Goal: Information Seeking & Learning: Learn about a topic

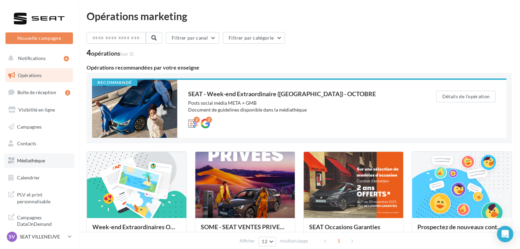
click at [47, 157] on link "Médiathèque" at bounding box center [39, 160] width 70 height 14
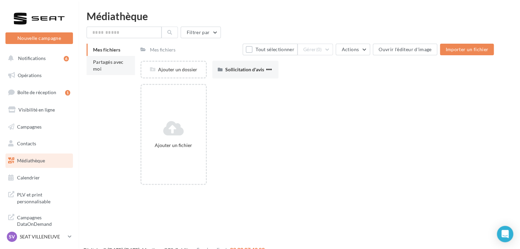
click at [121, 61] on span "Partagés avec moi" at bounding box center [108, 65] width 31 height 13
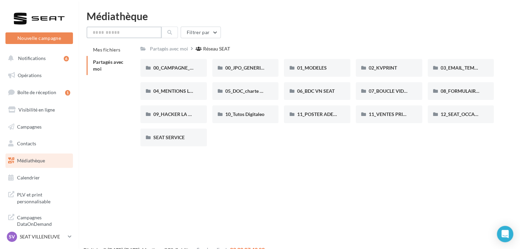
click at [135, 34] on input "text" at bounding box center [124, 33] width 75 height 12
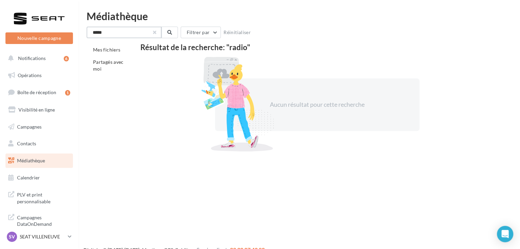
type input "*****"
click at [155, 33] on button "button" at bounding box center [154, 32] width 3 height 3
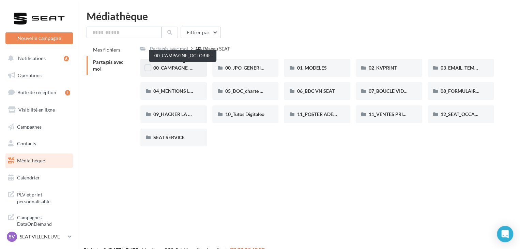
click at [180, 70] on span "00_CAMPAGNE_OCTOBRE" at bounding box center [182, 68] width 58 height 6
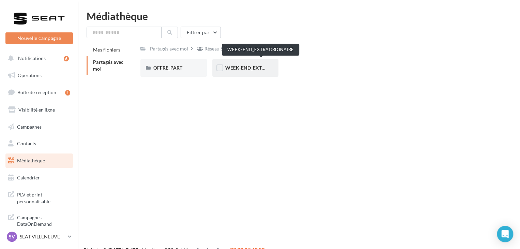
click at [257, 66] on span "WEEK-END_EXTRAORDINAIRE" at bounding box center [259, 68] width 69 height 6
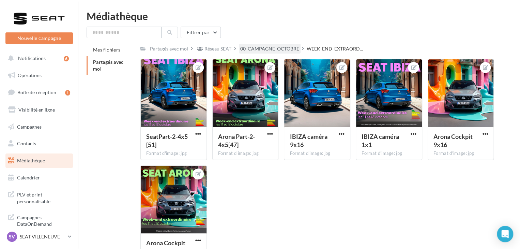
click at [289, 50] on div "00_CAMPAGNE_OCTOBRE" at bounding box center [269, 48] width 59 height 7
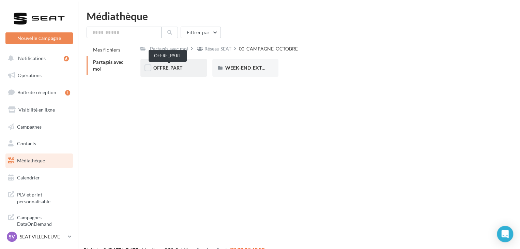
click at [179, 68] on span "OFFRE_PART" at bounding box center [167, 68] width 29 height 6
click at [249, 71] on div "IBIZA" at bounding box center [245, 67] width 41 height 7
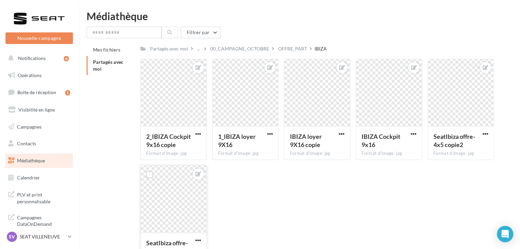
scroll to position [40, 0]
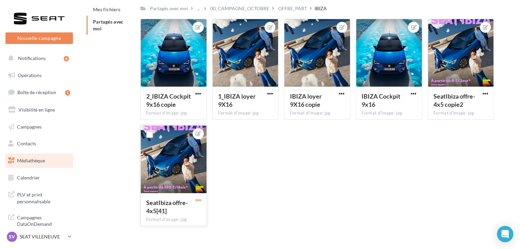
click at [198, 200] on span "button" at bounding box center [198, 200] width 6 height 6
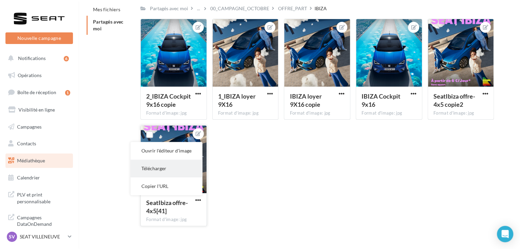
click at [174, 165] on button "Télécharger" at bounding box center [167, 168] width 72 height 18
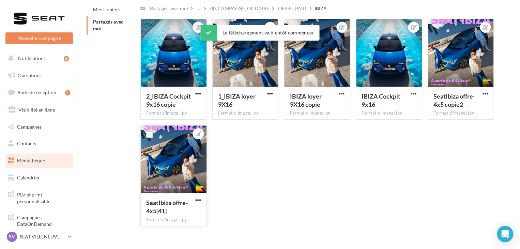
click at [505, 111] on div "Mes fichiers Partagés avec moi Partagés avec moi ... 00_CAMPAGNE_OCTOBRE OFFRE_…" at bounding box center [302, 117] width 431 height 228
click at [485, 94] on span "button" at bounding box center [485, 94] width 6 height 6
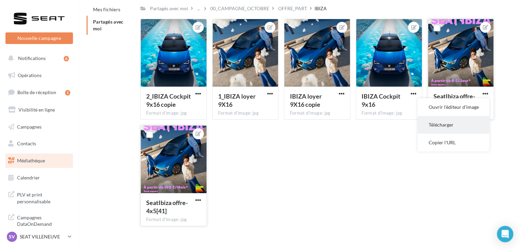
click at [460, 123] on button "Télécharger" at bounding box center [453, 125] width 72 height 18
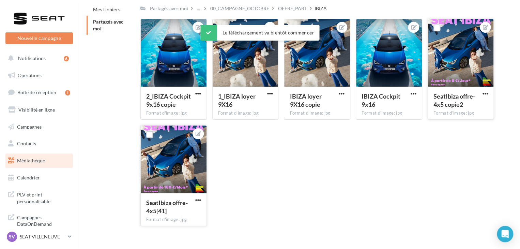
scroll to position [0, 0]
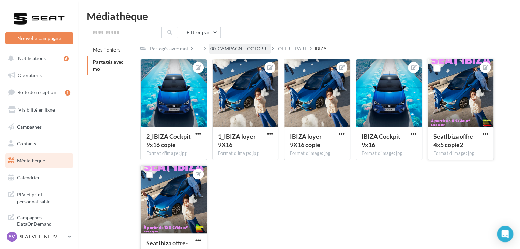
click at [251, 50] on div "00_CAMPAGNE_OCTOBRE" at bounding box center [239, 48] width 59 height 7
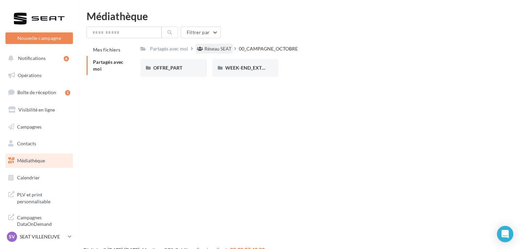
click at [207, 51] on div "Réseau SEAT" at bounding box center [217, 48] width 27 height 7
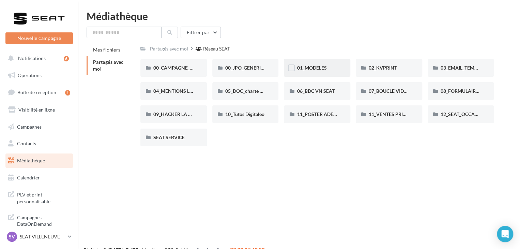
click at [329, 69] on div "01_MODELES" at bounding box center [317, 67] width 41 height 7
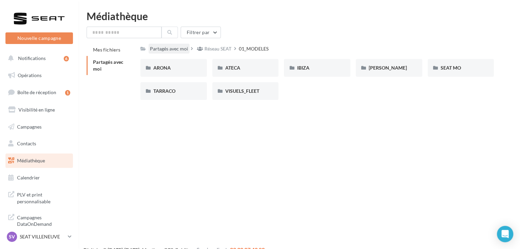
click at [164, 51] on div "Partagés avec moi" at bounding box center [169, 48] width 38 height 7
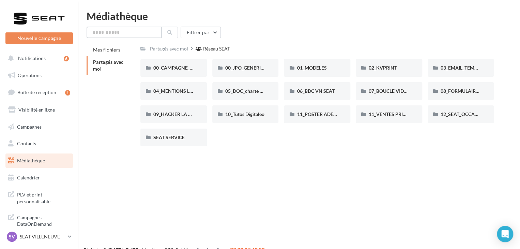
click at [115, 32] on input "text" at bounding box center [124, 33] width 75 height 12
click at [203, 36] on button "Filtrer par" at bounding box center [201, 33] width 40 height 12
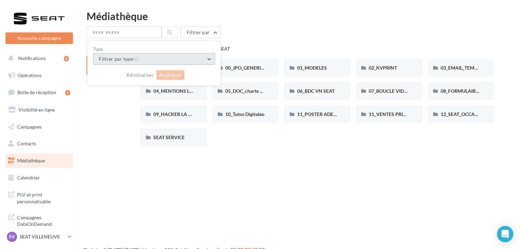
click at [169, 57] on button "Filtrer par type (7)" at bounding box center [154, 59] width 122 height 12
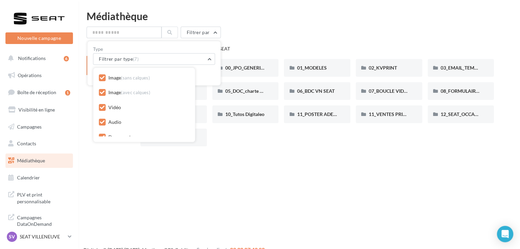
click at [100, 76] on icon at bounding box center [102, 77] width 5 height 5
click at [103, 91] on label at bounding box center [102, 92] width 7 height 7
click at [102, 102] on div "Image (sans calques) Image (avec calques) Vidéo Audio Document Fichier compress…" at bounding box center [144, 122] width 91 height 98
click at [102, 107] on icon at bounding box center [102, 107] width 5 height 5
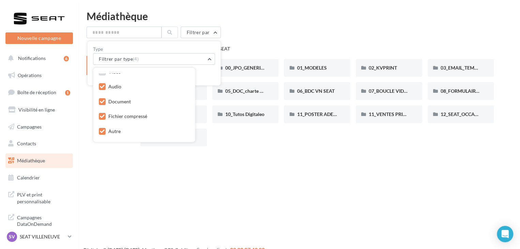
click at [101, 98] on label at bounding box center [102, 101] width 7 height 7
click at [101, 117] on icon at bounding box center [102, 116] width 5 height 5
click at [101, 127] on div "Autre" at bounding box center [144, 132] width 91 height 10
click at [100, 130] on icon at bounding box center [102, 131] width 5 height 5
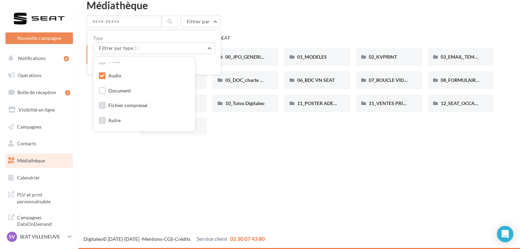
click at [179, 40] on label "Type" at bounding box center [154, 38] width 122 height 5
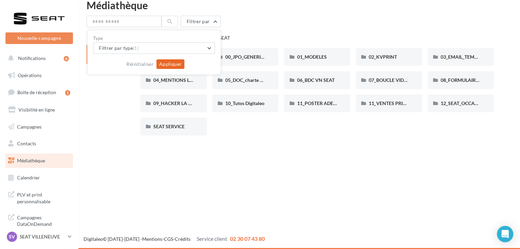
click at [167, 65] on button "Appliquer" at bounding box center [170, 64] width 28 height 10
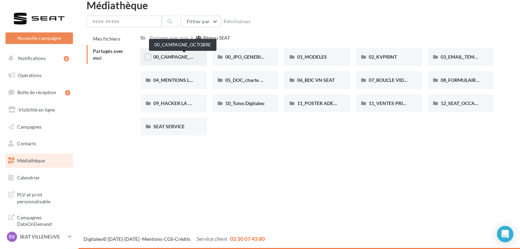
click at [181, 55] on span "00_CAMPAGNE_OCTOBRE" at bounding box center [182, 57] width 58 height 6
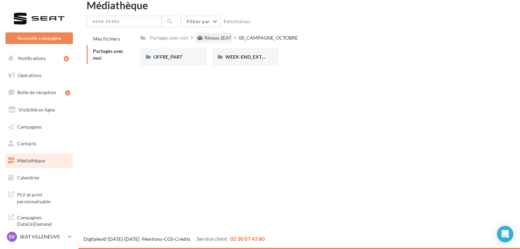
click at [224, 36] on div "Réseau SEAT" at bounding box center [217, 37] width 27 height 7
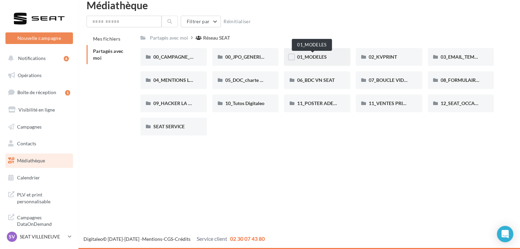
click at [321, 54] on span "01_MODELES" at bounding box center [312, 57] width 30 height 6
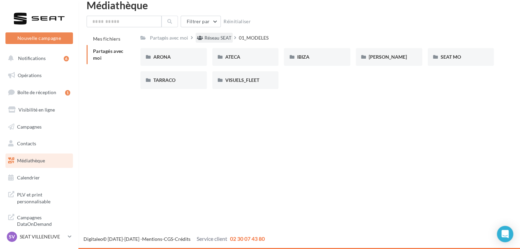
click at [217, 33] on div "Réseau SEAT" at bounding box center [214, 38] width 37 height 10
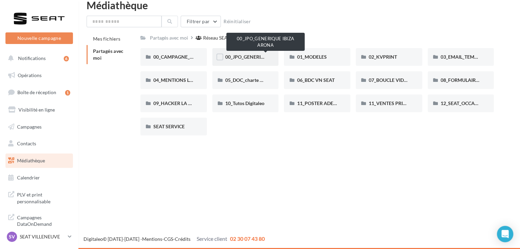
click at [262, 56] on span "00_JPO_GENERIQUE IBIZA ARONA" at bounding box center [263, 57] width 77 height 6
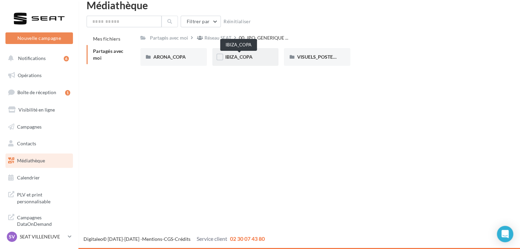
click at [242, 56] on span "IBIZA_COPA" at bounding box center [238, 57] width 27 height 6
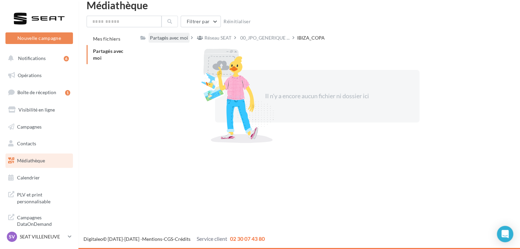
click at [170, 39] on div "Partagés avec moi" at bounding box center [169, 37] width 38 height 7
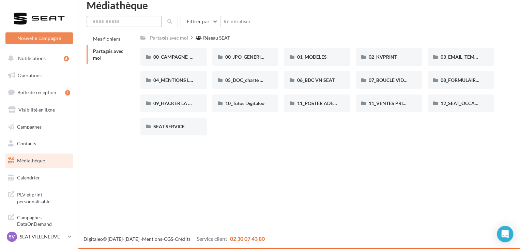
click at [138, 17] on input "text" at bounding box center [124, 22] width 75 height 12
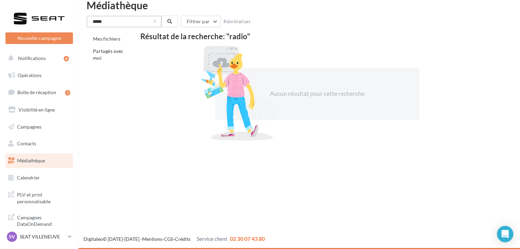
click at [153, 18] on input "*****" at bounding box center [124, 22] width 75 height 12
type input "*****"
click at [154, 20] on button "button" at bounding box center [154, 21] width 3 height 3
type input "****"
click at [196, 22] on button "Filtrer par" at bounding box center [201, 22] width 40 height 12
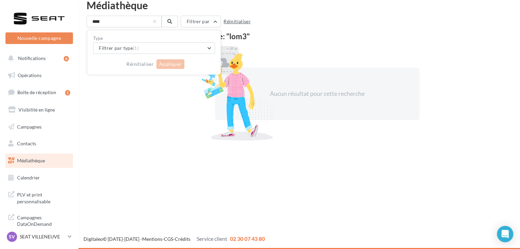
click at [229, 24] on button "Réinitialiser" at bounding box center [237, 21] width 33 height 8
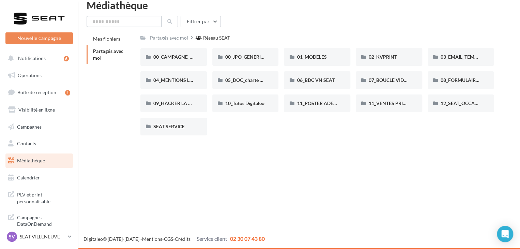
click at [155, 20] on input "text" at bounding box center [124, 22] width 75 height 12
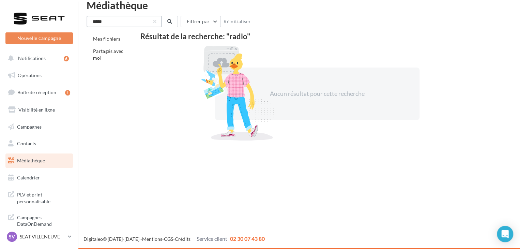
drag, startPoint x: 103, startPoint y: 25, endPoint x: 79, endPoint y: 21, distance: 24.5
click at [79, 21] on div "Médiathèque ***** Filtrer par Réinitialiser Mes fichiers Partagés avec moi Résu…" at bounding box center [299, 71] width 442 height 142
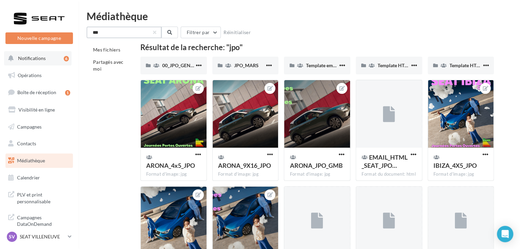
type input "***"
click at [55, 60] on button "Notifications 6" at bounding box center [37, 58] width 67 height 14
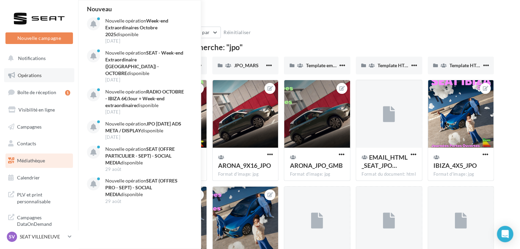
click at [37, 76] on span "Opérations" at bounding box center [30, 75] width 24 height 6
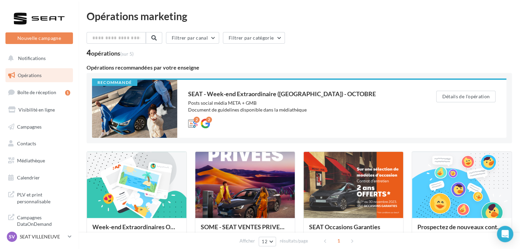
scroll to position [68, 0]
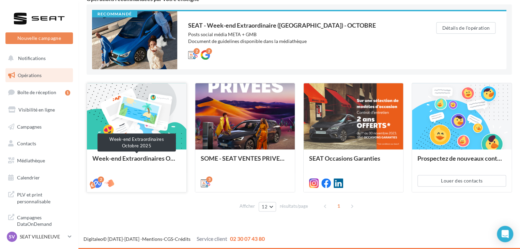
click at [155, 159] on div "Week-end Extraordinaires Octobre 2025" at bounding box center [136, 162] width 89 height 14
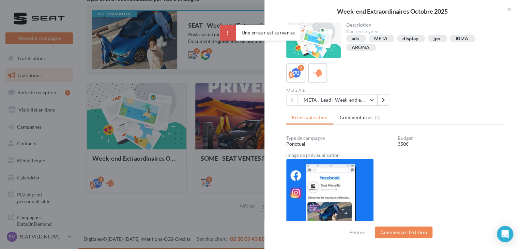
click at [189, 152] on div at bounding box center [260, 124] width 520 height 249
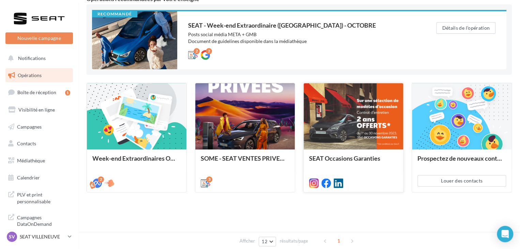
scroll to position [4, 0]
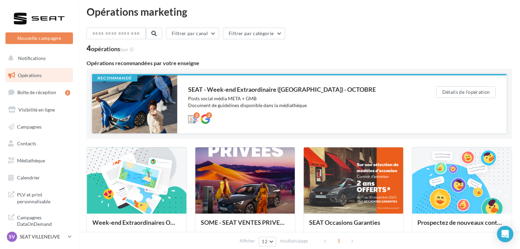
click at [299, 109] on div "SEAT - Week-end Extraordinaire (JPO) - OCTOBRE Posts social média META + GMB Do…" at bounding box center [301, 104] width 226 height 36
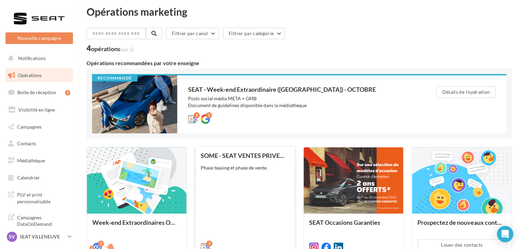
scroll to position [68, 0]
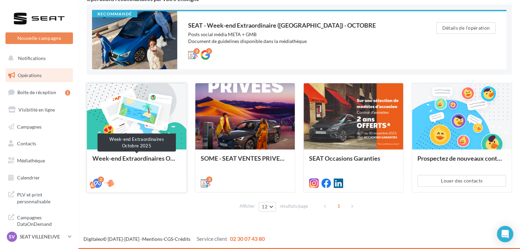
click at [146, 159] on div "Week-end Extraordinaires Octobre 2025" at bounding box center [136, 162] width 89 height 14
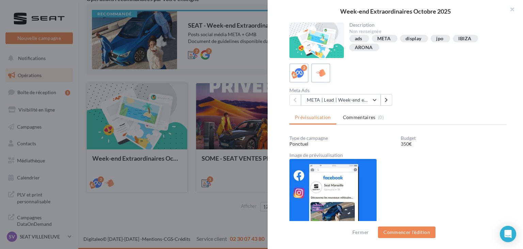
click at [146, 159] on div at bounding box center [261, 124] width 523 height 249
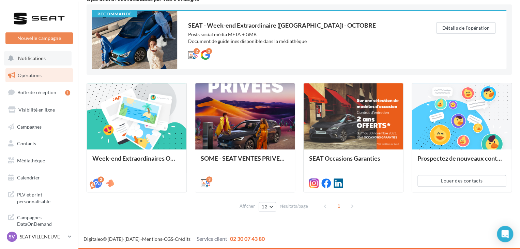
click at [46, 53] on button "Notifications" at bounding box center [37, 58] width 67 height 14
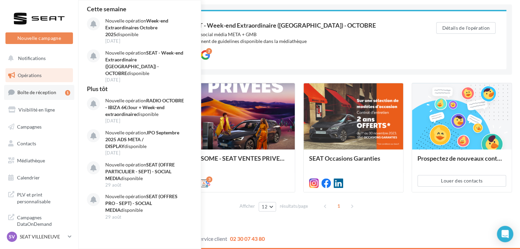
click at [48, 98] on link "Boîte de réception 1" at bounding box center [39, 92] width 70 height 15
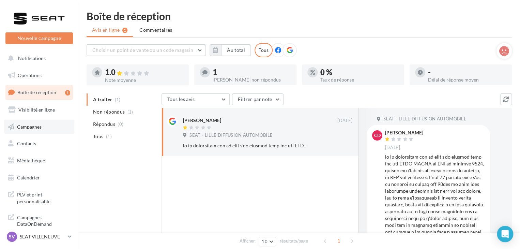
click at [48, 122] on link "Campagnes" at bounding box center [39, 127] width 70 height 14
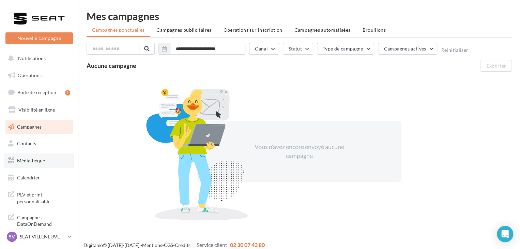
click at [40, 159] on span "Médiathèque" at bounding box center [31, 160] width 28 height 6
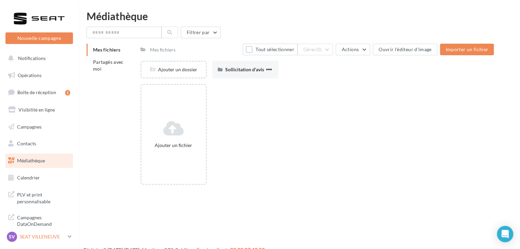
click at [59, 236] on p "SEAT VILLENEUVE" at bounding box center [42, 236] width 45 height 7
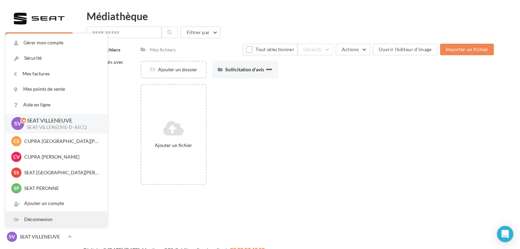
click at [56, 218] on div "Déconnexion" at bounding box center [57, 219] width 102 height 15
